Goal: Task Accomplishment & Management: Use online tool/utility

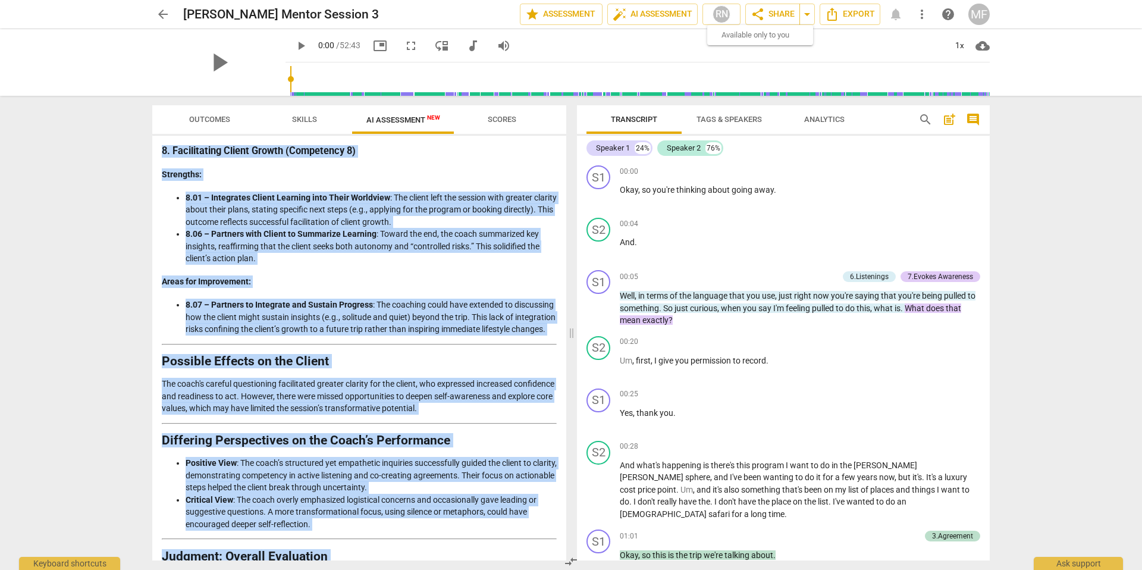
scroll to position [1963, 0]
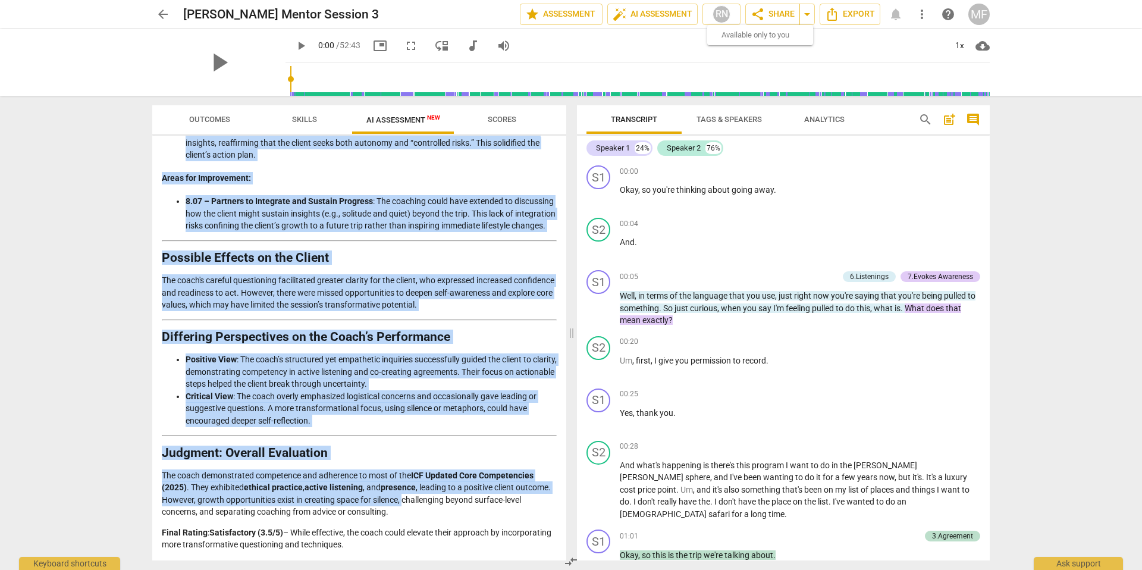
drag, startPoint x: 163, startPoint y: 175, endPoint x: 427, endPoint y: 534, distance: 445.6
click at [438, 558] on div "Disclaimer: AI can make mistakes. Consult a qualified mentor coach before actin…" at bounding box center [359, 348] width 414 height 425
copy div "Loremips do sit Ametc'a Elitsedd ei tem Incididu Utlabor Etdoloremagn Aliq enim…"
click at [978, 14] on div "MF" at bounding box center [979, 14] width 21 height 21
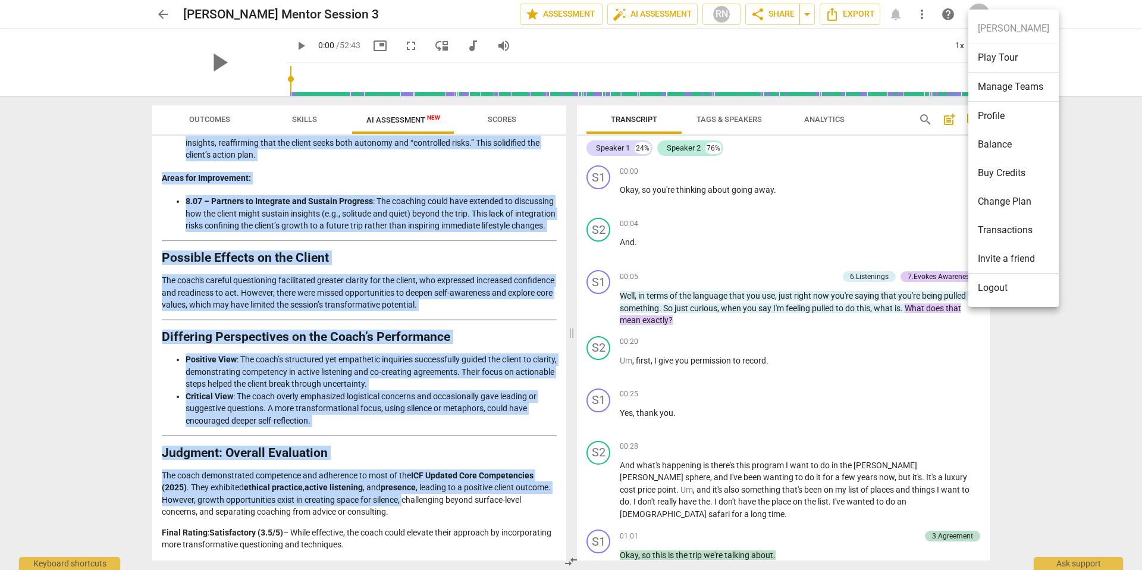
click at [1031, 222] on li "Transactions" at bounding box center [1014, 230] width 90 height 29
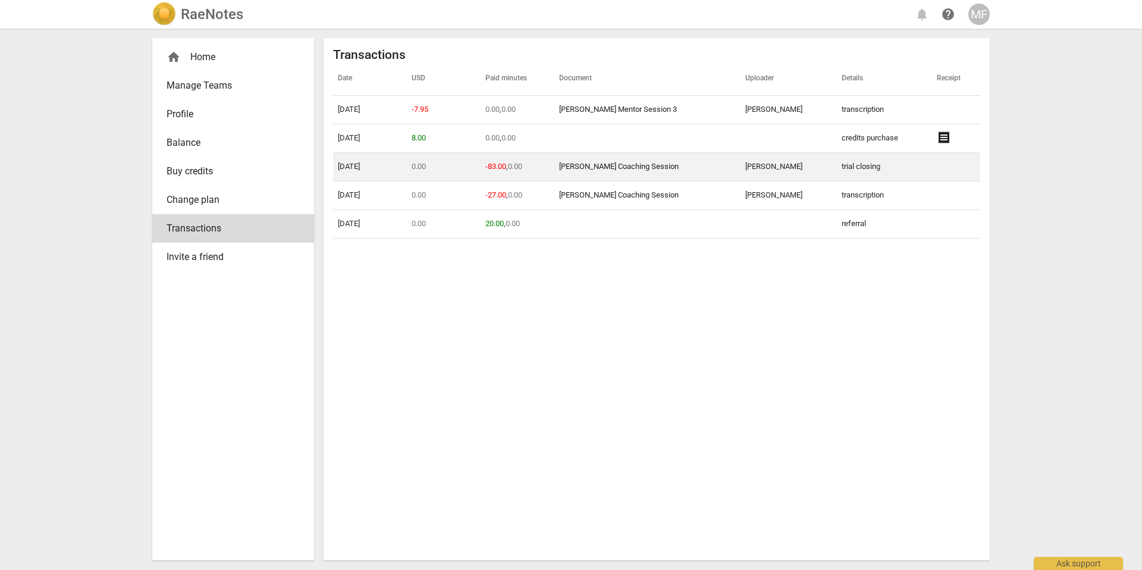
click at [609, 165] on link "[PERSON_NAME] Coaching Session" at bounding box center [619, 166] width 120 height 9
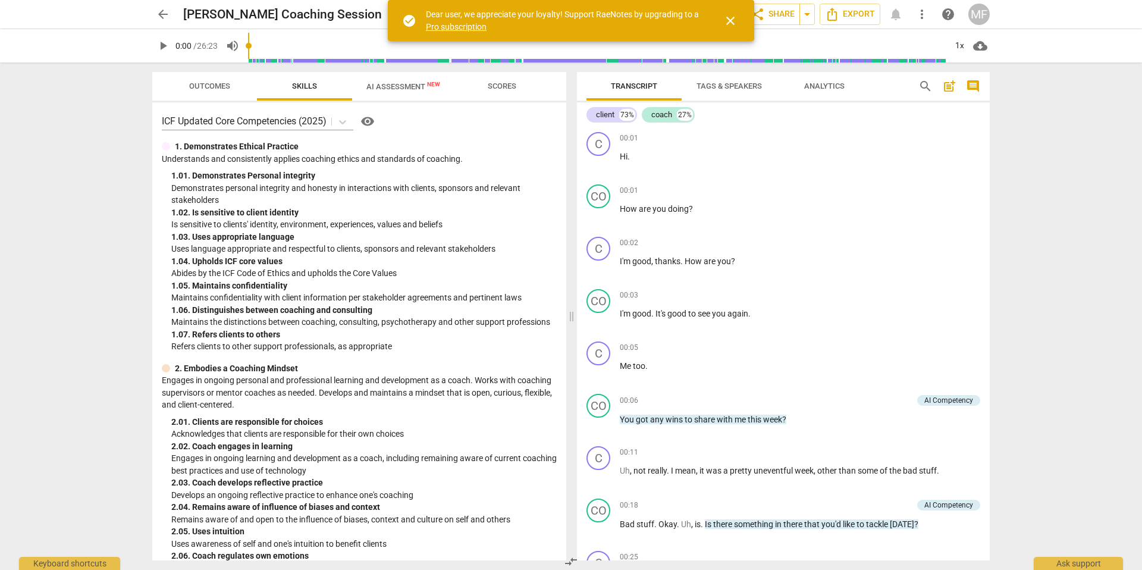
click at [731, 20] on span "close" at bounding box center [730, 21] width 14 height 14
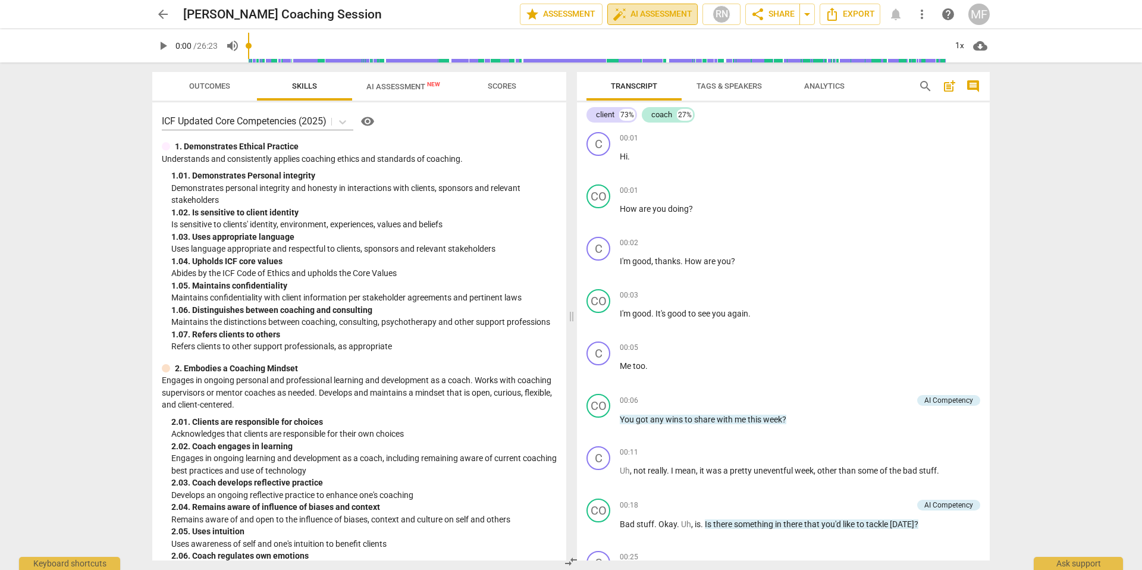
click at [653, 15] on span "auto_fix_high AI Assessment" at bounding box center [653, 14] width 80 height 14
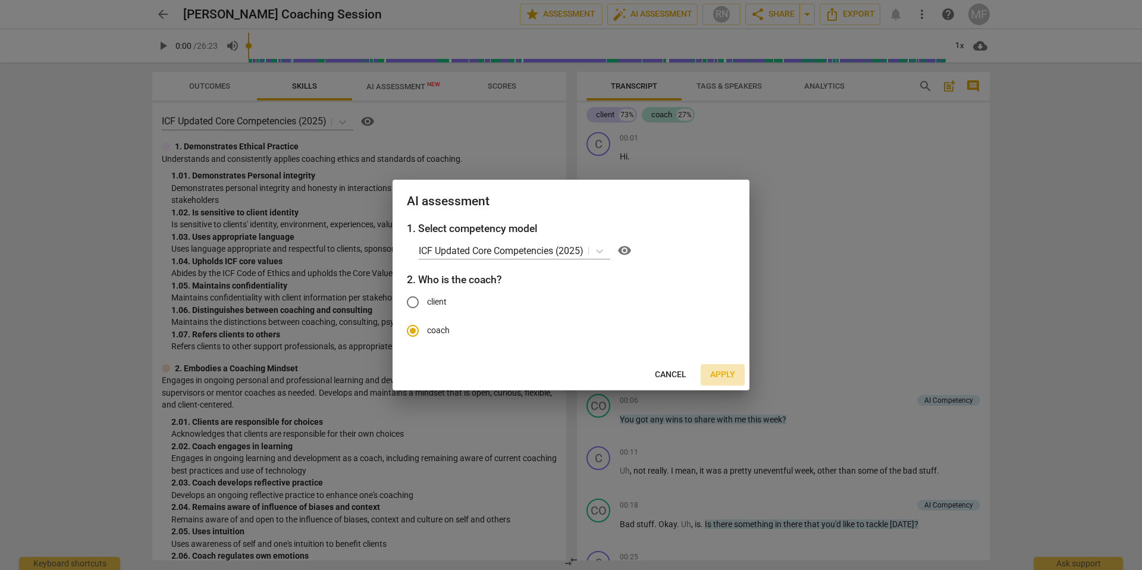
click at [719, 369] on span "Apply" at bounding box center [722, 375] width 25 height 12
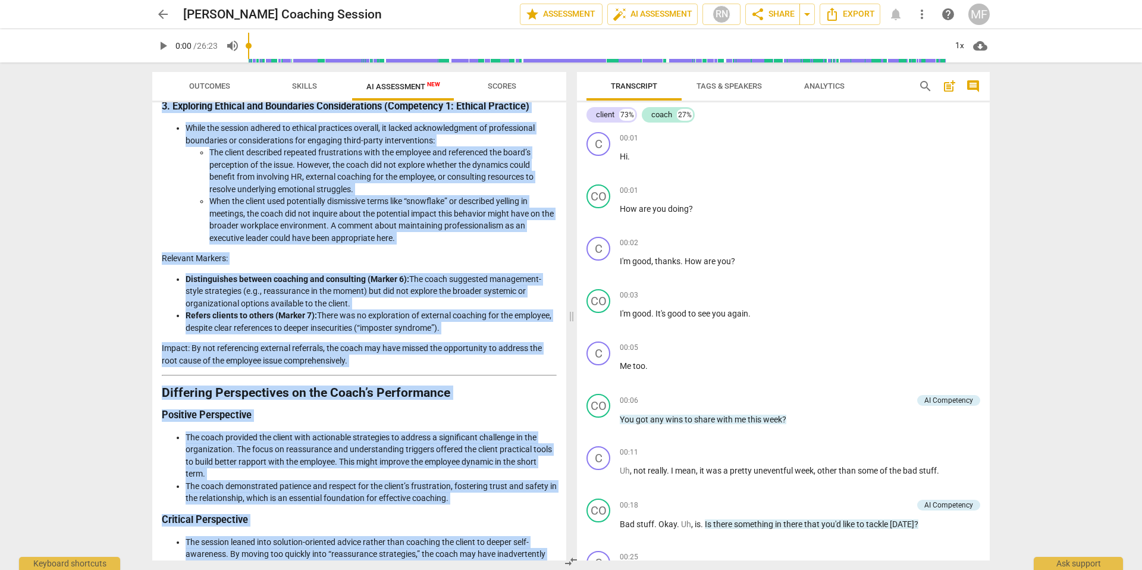
scroll to position [1702, 0]
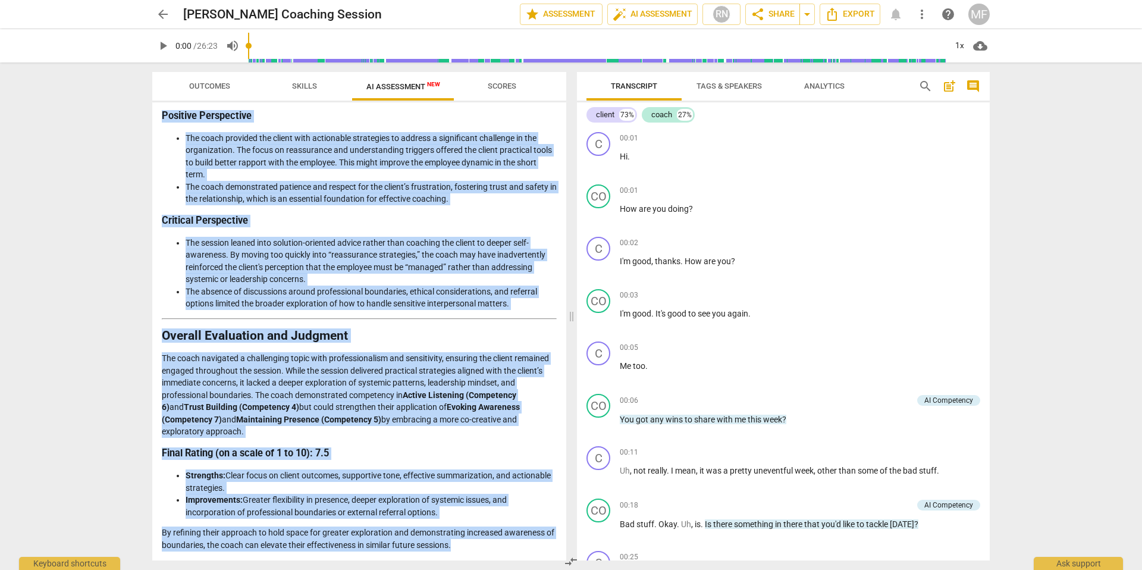
drag, startPoint x: 160, startPoint y: 225, endPoint x: 437, endPoint y: 505, distance: 393.7
click at [478, 569] on div "Outcomes Skills AI Assessment New Scores Disclaimer: AI can make mistakes. Cons…" at bounding box center [357, 315] width 428 height 507
copy div "Strengths in the Coaching Approach 1. Establishing Agreements (Competency 3) Th…"
